Goal: Task Accomplishment & Management: Use online tool/utility

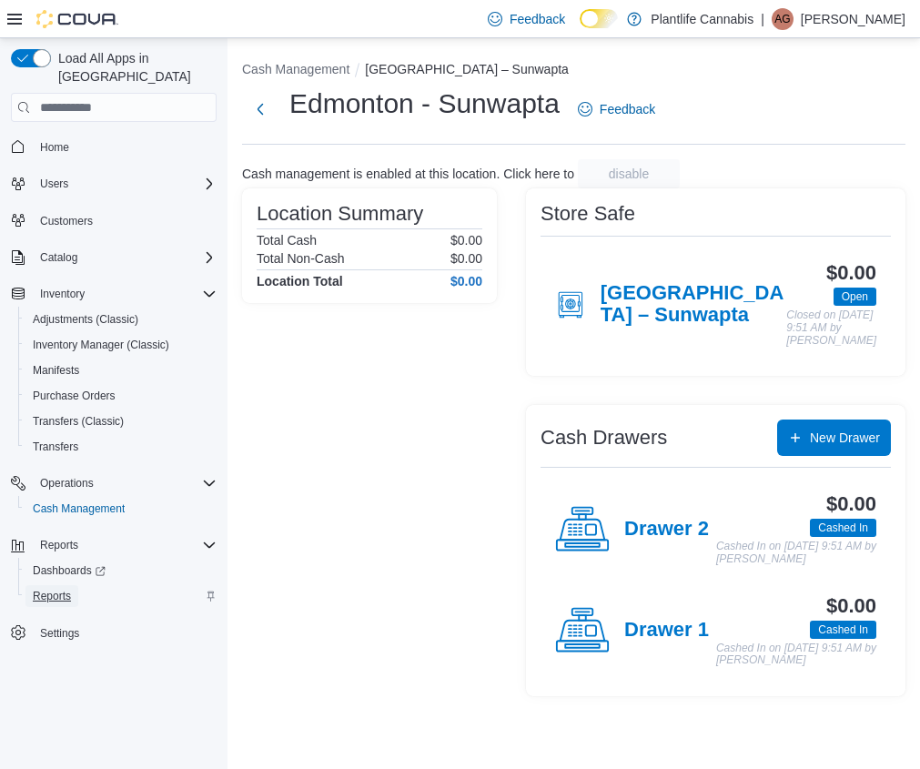
click at [55, 589] on span "Reports" at bounding box center [52, 596] width 38 height 15
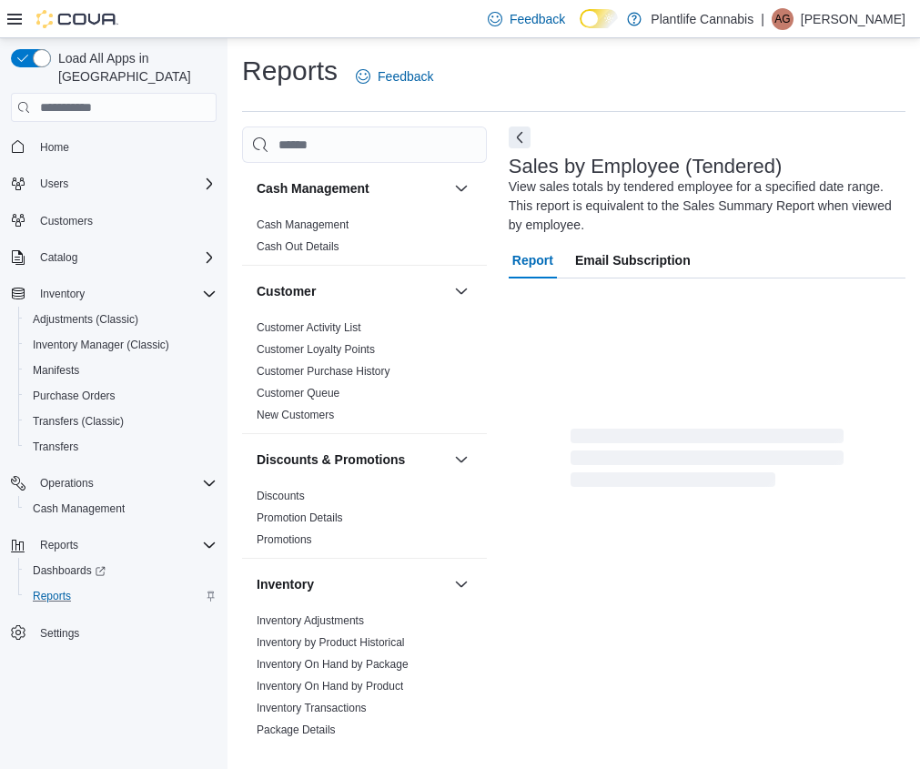
scroll to position [19, 0]
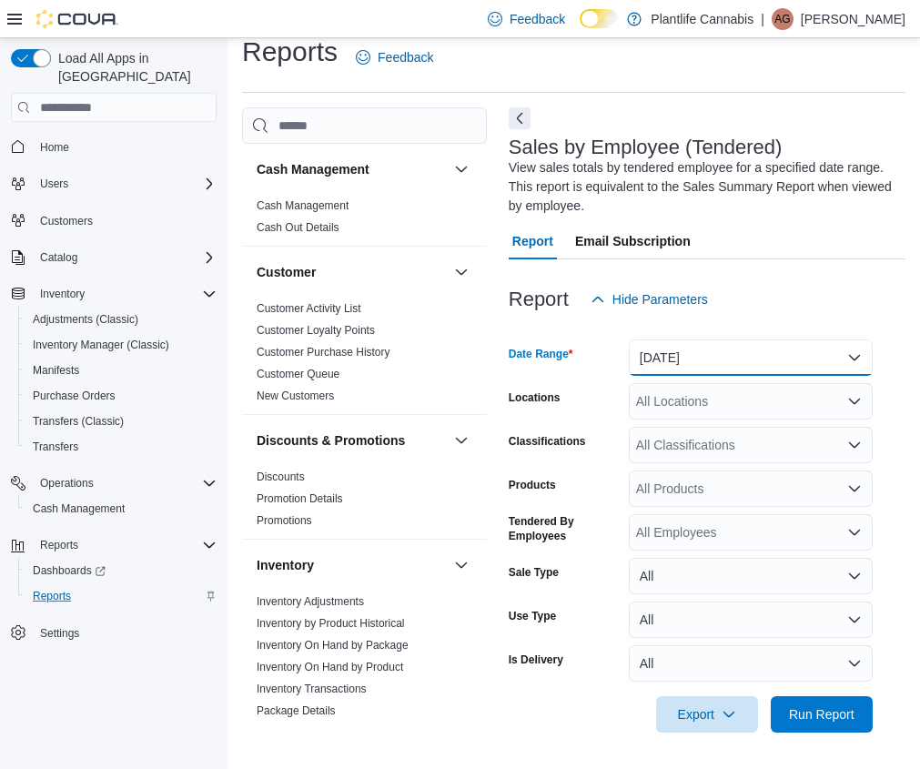
click at [711, 357] on button "[DATE]" at bounding box center [751, 357] width 244 height 36
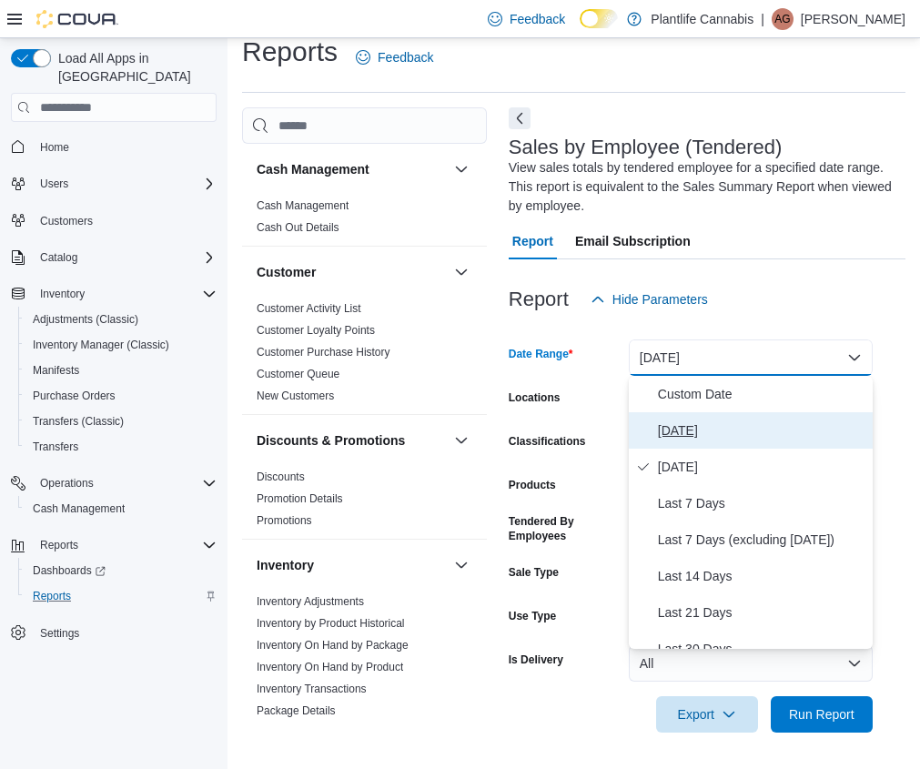
click at [694, 421] on span "[DATE]" at bounding box center [762, 431] width 208 height 22
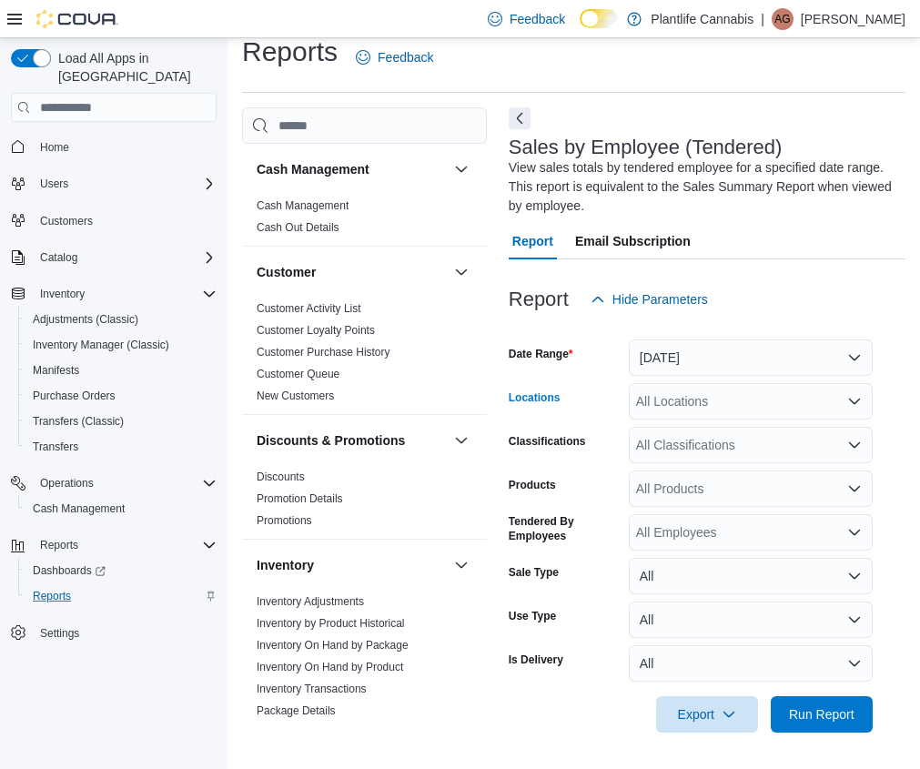
click at [719, 410] on div "All Locations" at bounding box center [751, 401] width 244 height 36
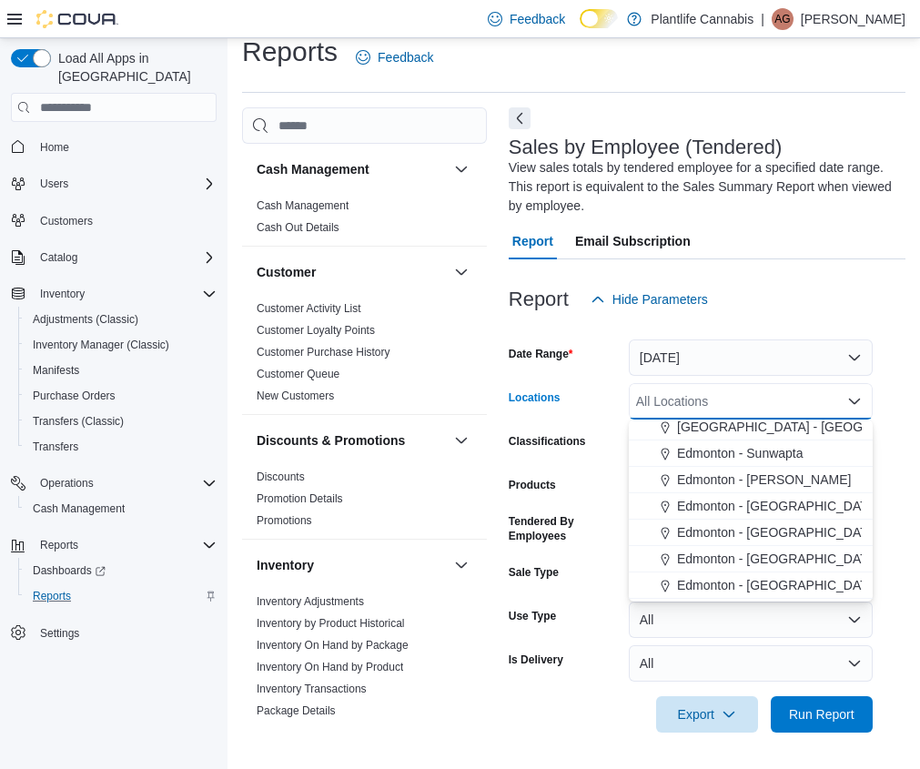
scroll to position [452, 0]
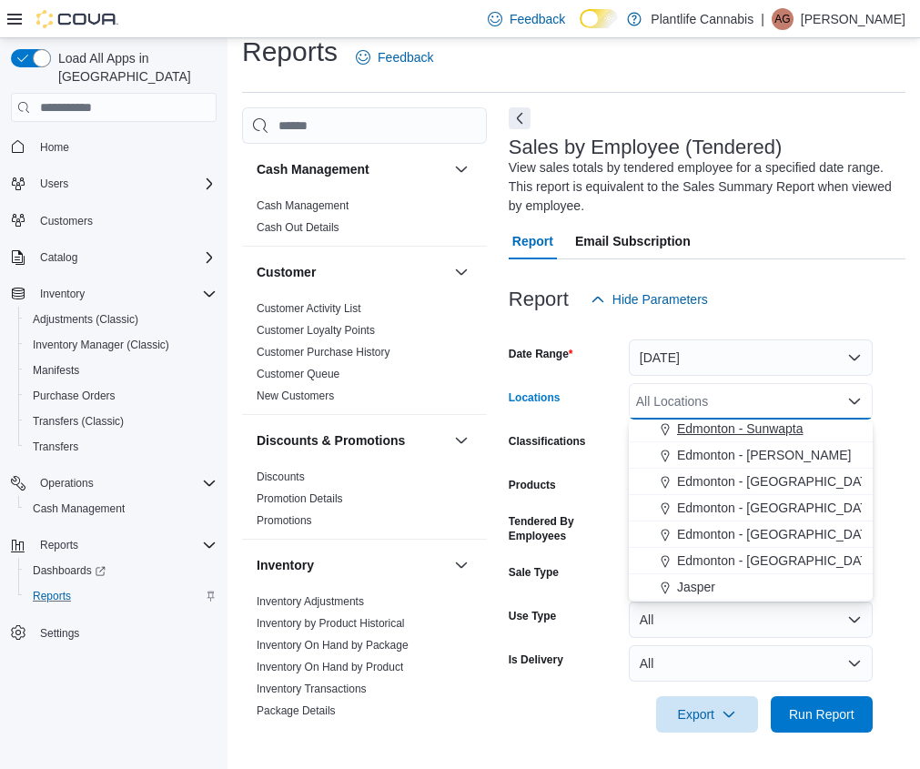
click at [775, 429] on span "Edmonton - Sunwapta" at bounding box center [740, 429] width 127 height 18
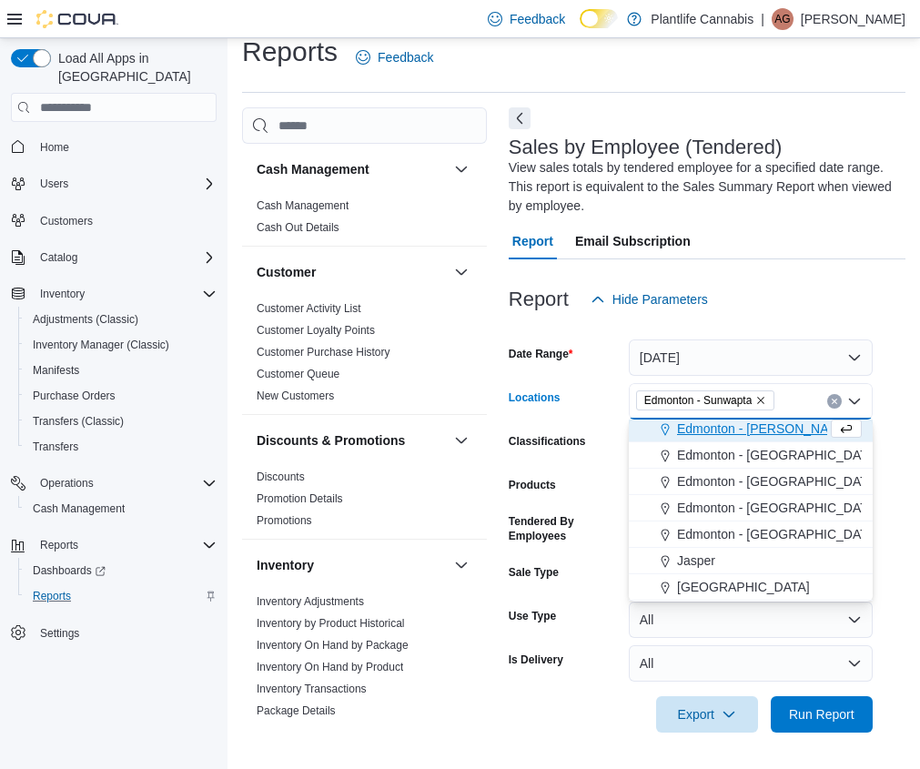
scroll to position [449, 0]
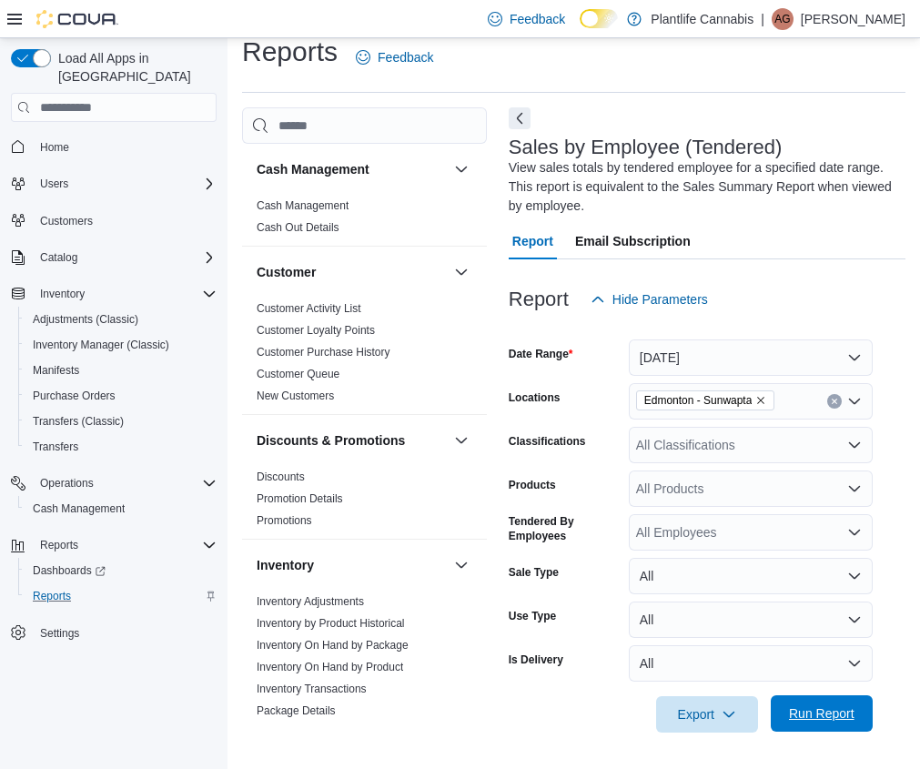
click at [839, 721] on span "Run Report" at bounding box center [822, 713] width 66 height 18
